Goal: Find specific page/section: Find specific page/section

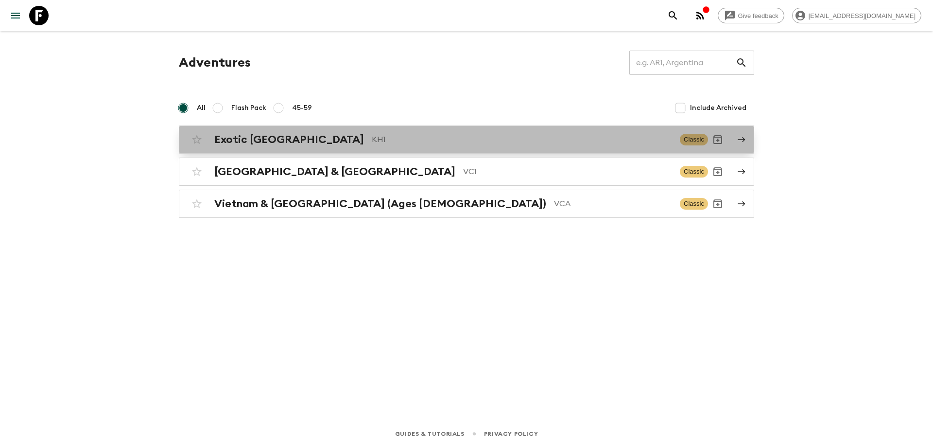
click at [307, 148] on div "Exotic [GEOGRAPHIC_DATA] KH1 Classic" at bounding box center [447, 139] width 521 height 19
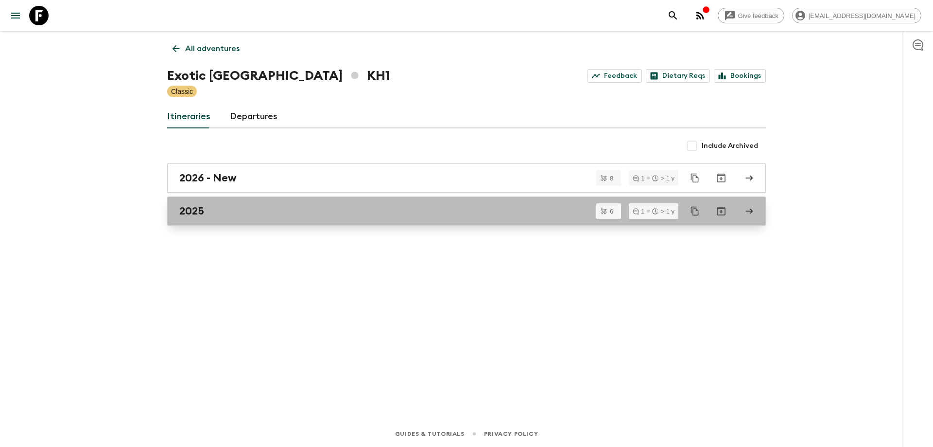
click at [210, 209] on div "2025" at bounding box center [457, 211] width 556 height 13
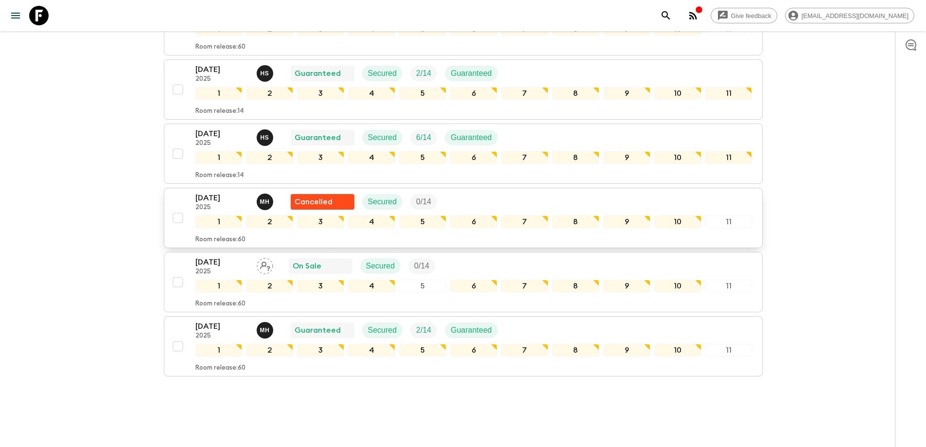
scroll to position [49, 0]
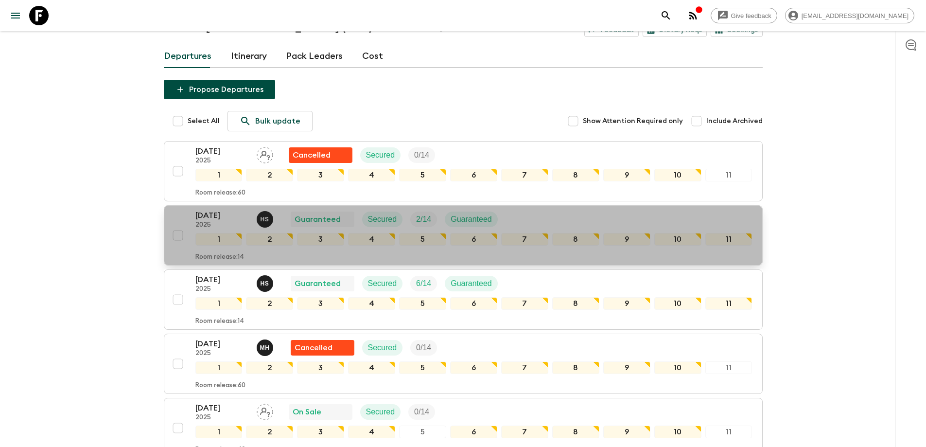
click at [213, 217] on p "[DATE]" at bounding box center [221, 216] width 53 height 12
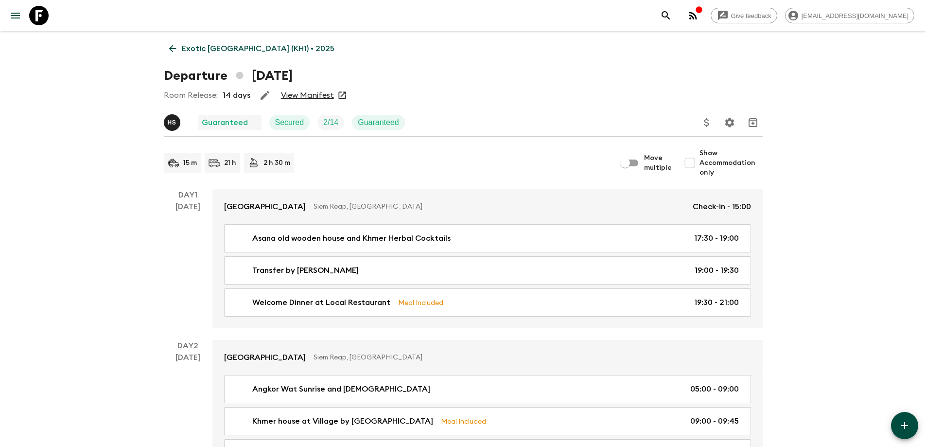
click at [315, 98] on link "View Manifest" at bounding box center [307, 95] width 53 height 10
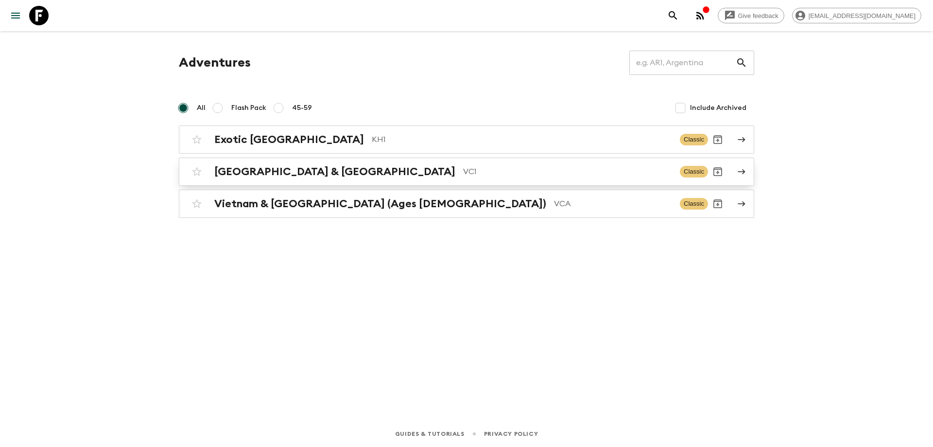
click at [264, 177] on h2 "[GEOGRAPHIC_DATA] & [GEOGRAPHIC_DATA]" at bounding box center [334, 171] width 241 height 13
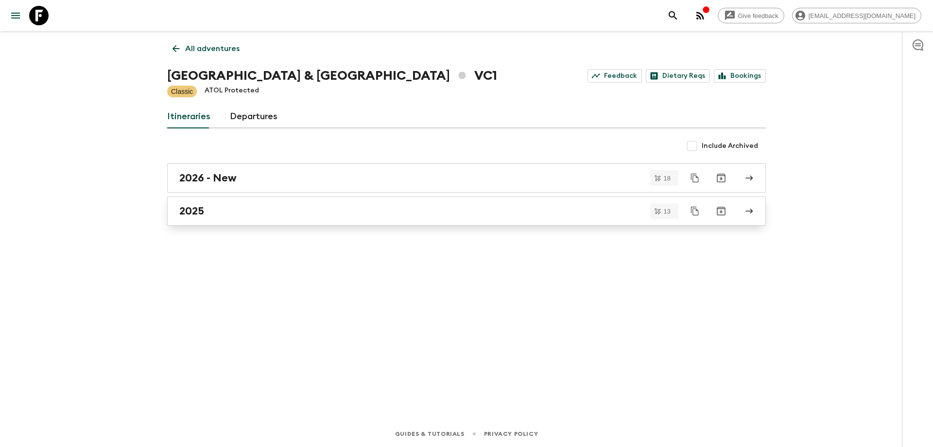
click at [198, 212] on h2 "2025" at bounding box center [191, 211] width 25 height 13
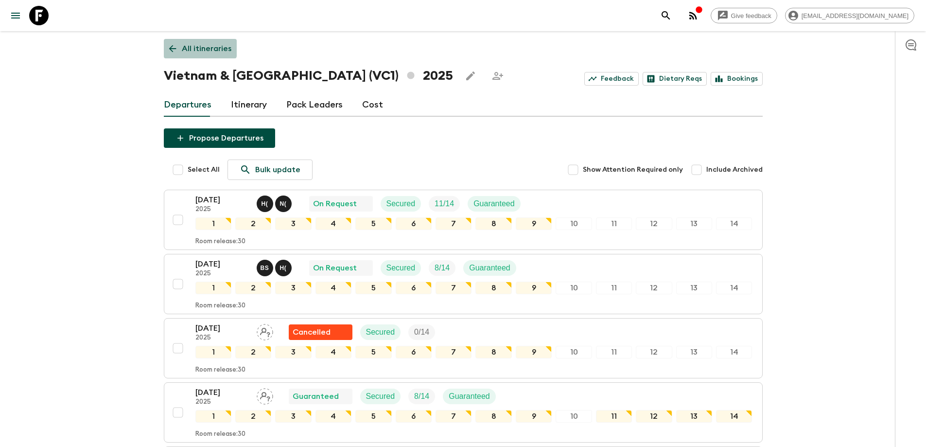
click at [175, 45] on icon at bounding box center [172, 48] width 11 height 11
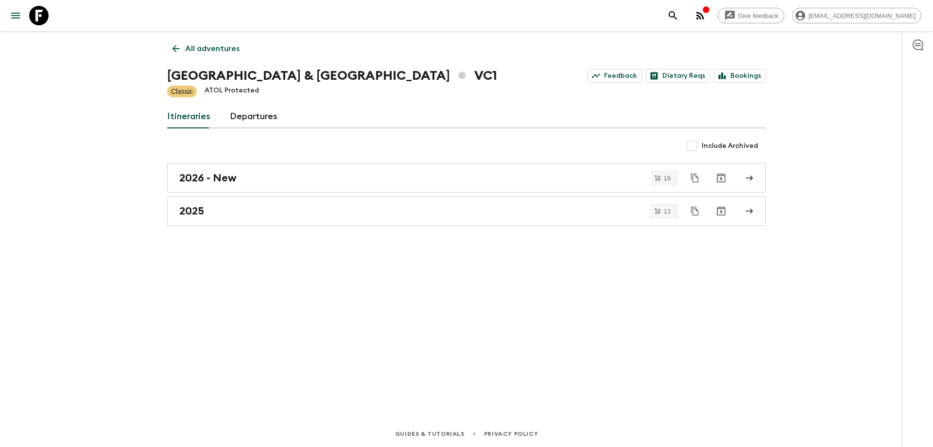
click at [175, 45] on icon at bounding box center [176, 48] width 11 height 11
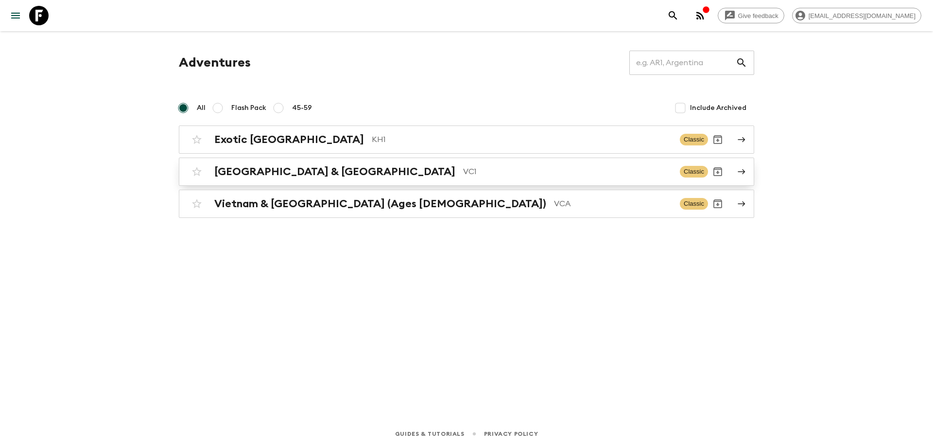
click at [261, 174] on h2 "[GEOGRAPHIC_DATA] & [GEOGRAPHIC_DATA]" at bounding box center [334, 171] width 241 height 13
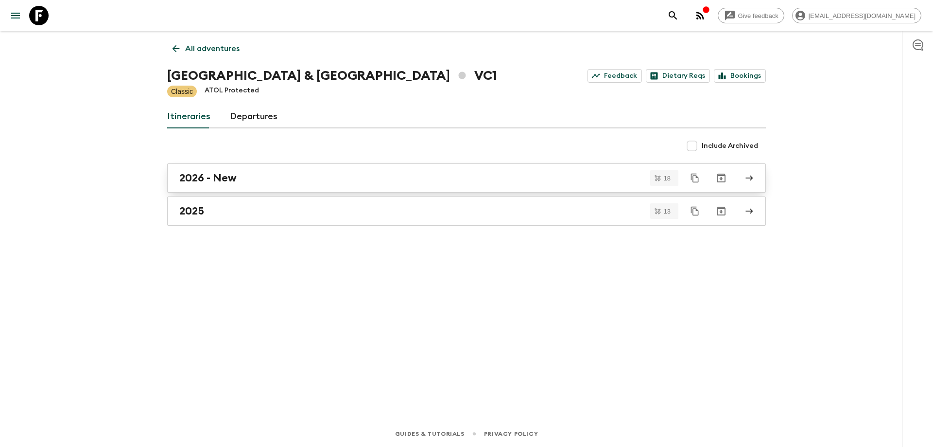
click at [226, 178] on h2 "2026 - New" at bounding box center [207, 178] width 57 height 13
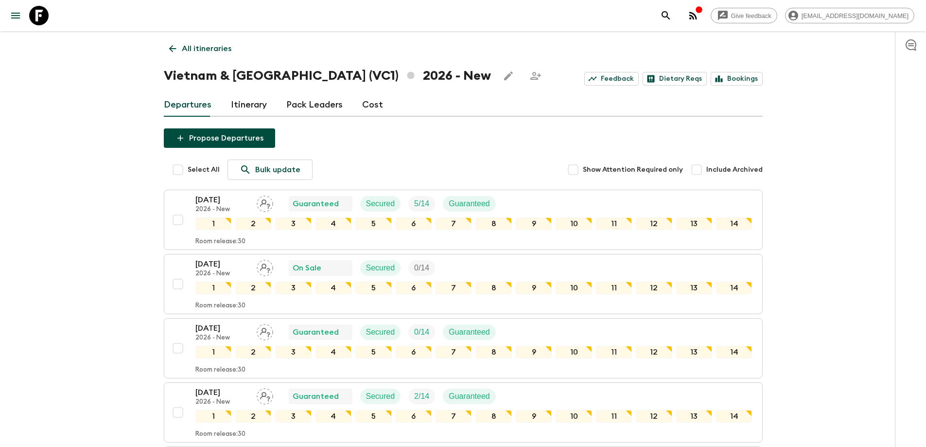
click at [177, 49] on icon at bounding box center [172, 48] width 11 height 11
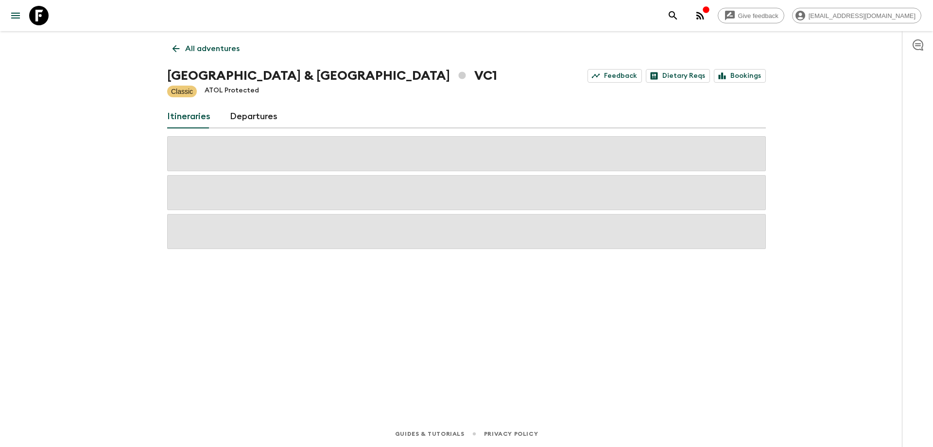
click at [177, 49] on icon at bounding box center [176, 48] width 7 height 7
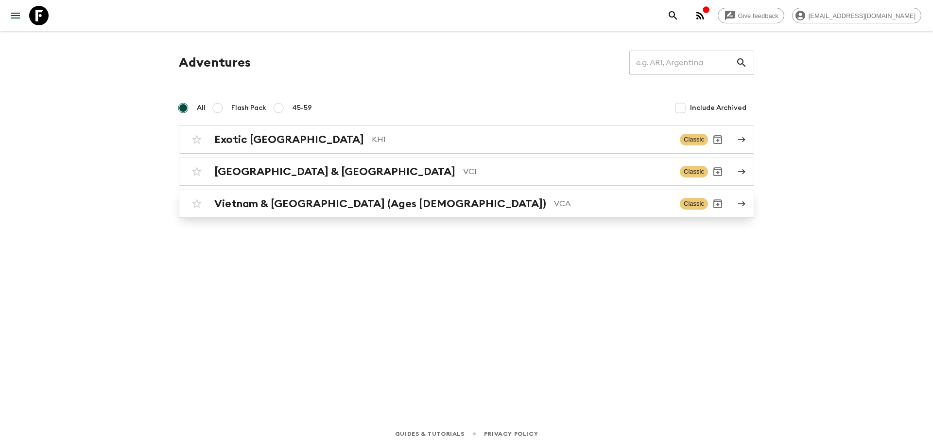
click at [285, 201] on h2 "Vietnam & [GEOGRAPHIC_DATA] (Ages [DEMOGRAPHIC_DATA])" at bounding box center [380, 203] width 332 height 13
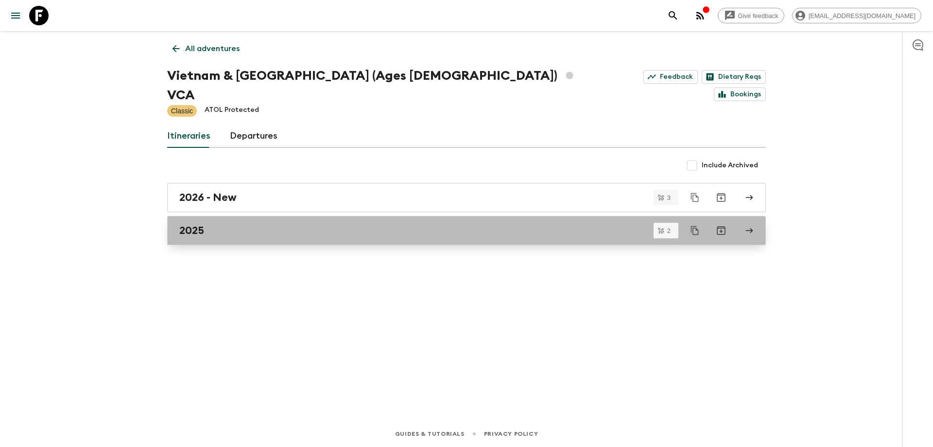
click at [244, 220] on link "2025" at bounding box center [466, 230] width 599 height 29
